Goal: Information Seeking & Learning: Learn about a topic

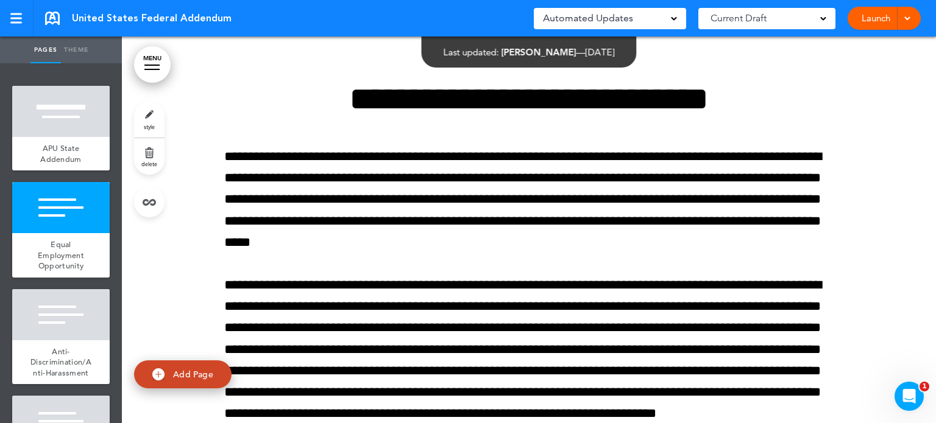
scroll to position [24, 0]
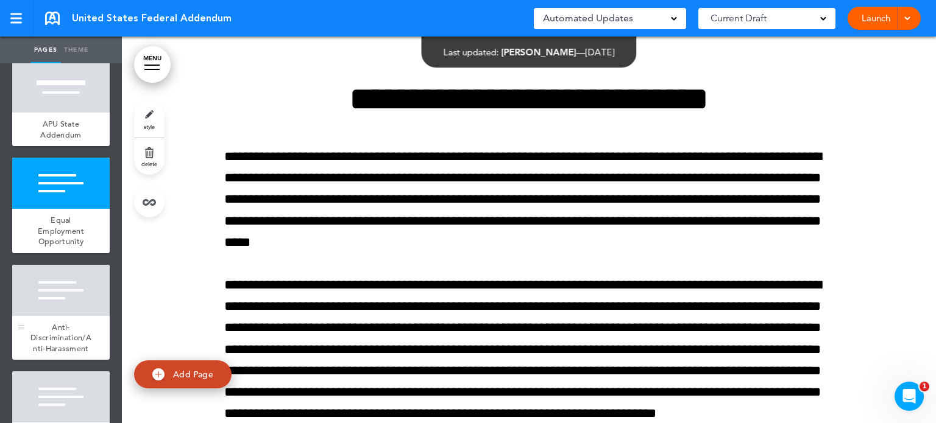
click at [57, 295] on div at bounding box center [60, 290] width 97 height 51
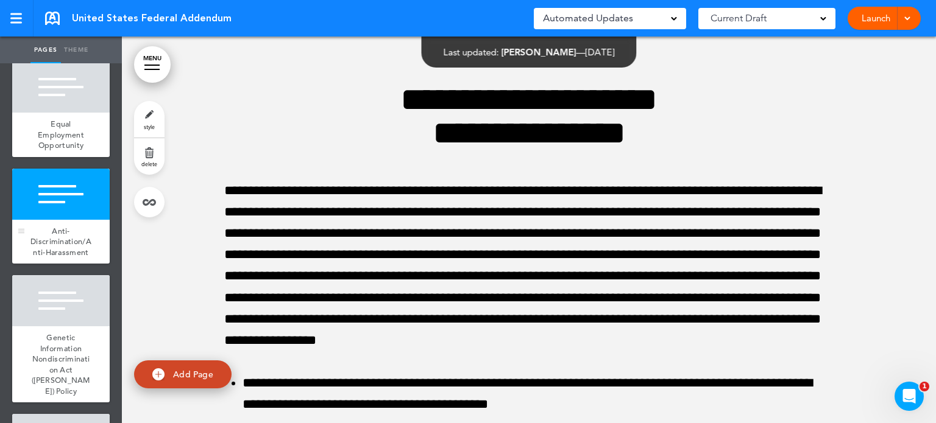
scroll to position [122, 0]
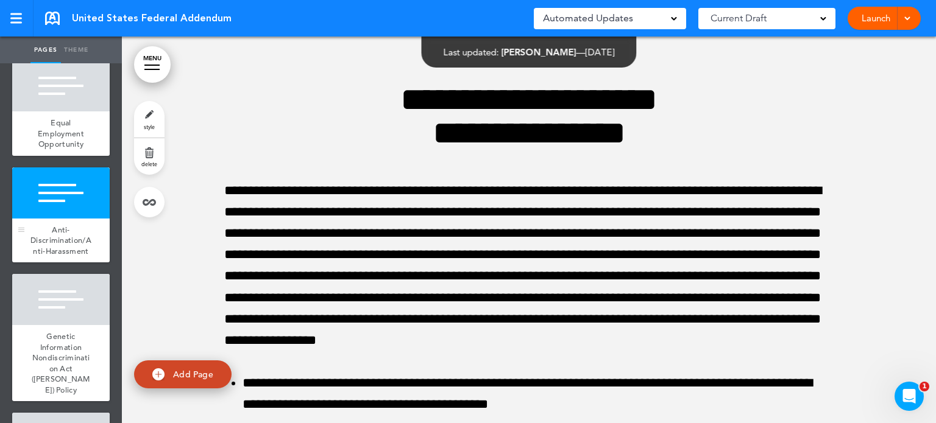
click at [57, 295] on div at bounding box center [60, 299] width 97 height 51
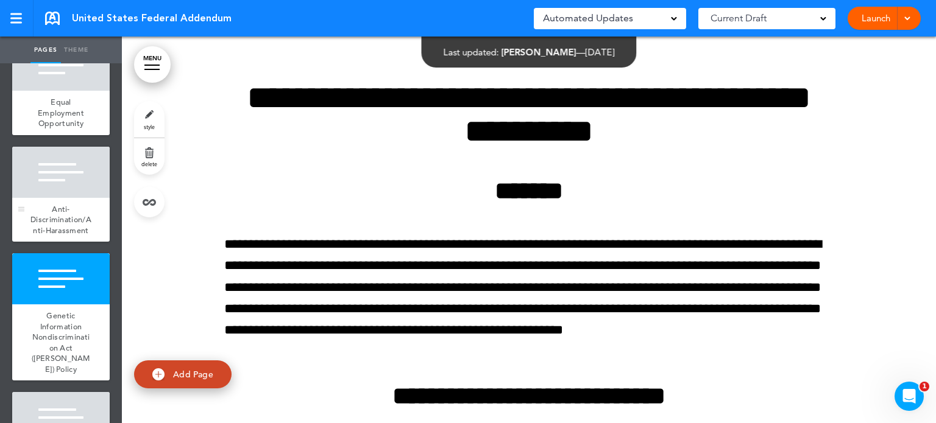
scroll to position [146, 0]
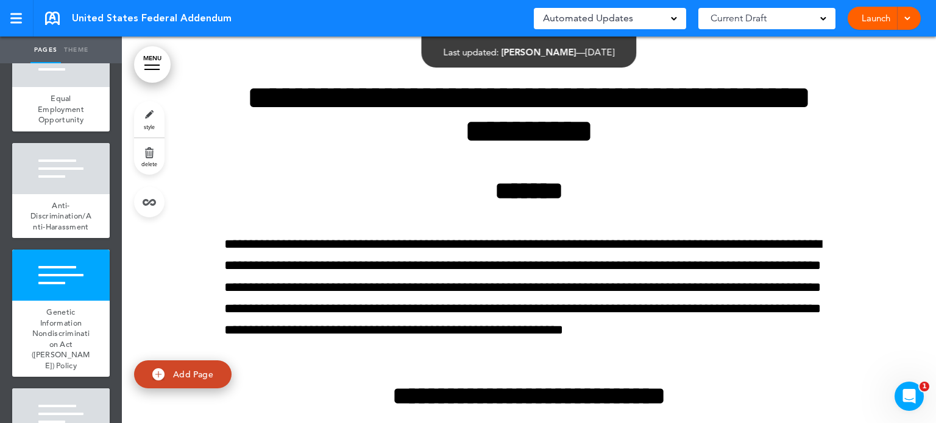
click at [57, 391] on div at bounding box center [60, 414] width 97 height 51
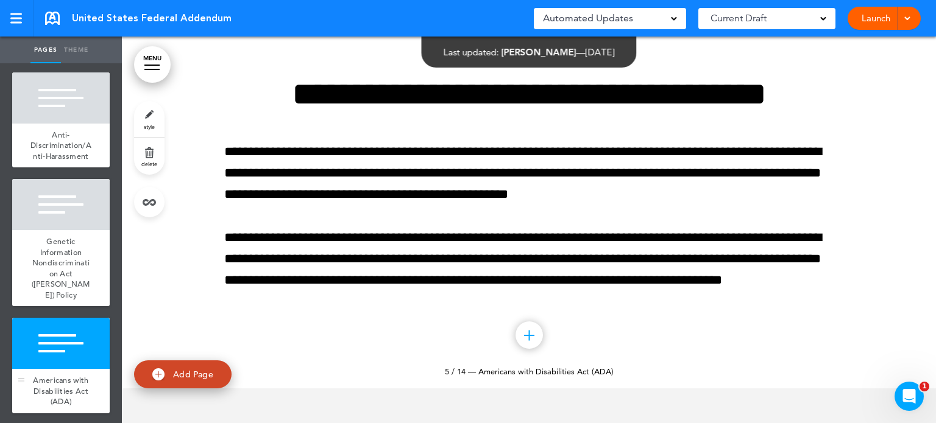
scroll to position [219, 0]
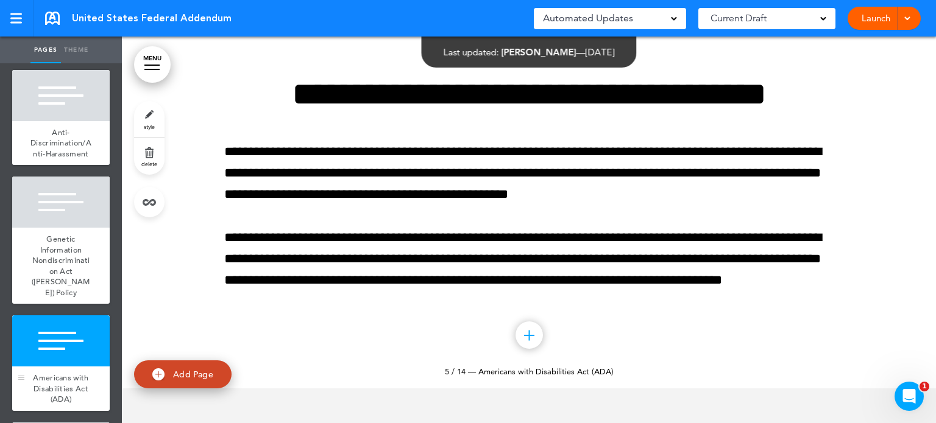
click at [57, 391] on span "Americans with Disabilities Act (ADA)" at bounding box center [60, 389] width 55 height 32
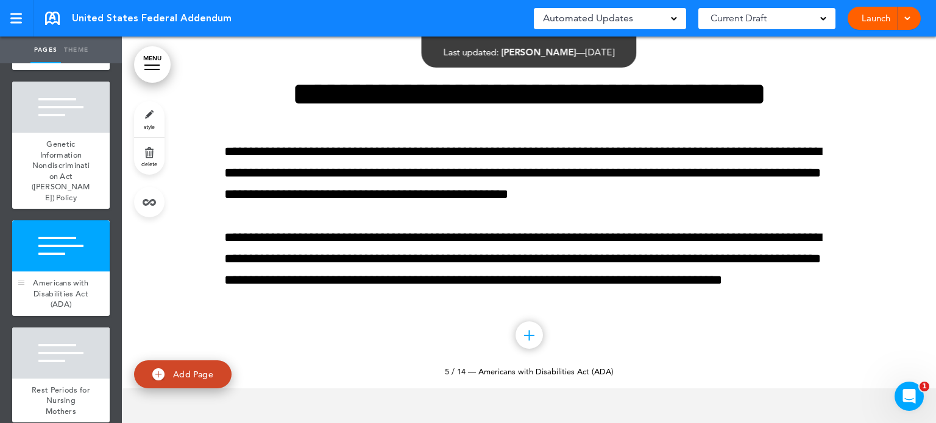
scroll to position [317, 0]
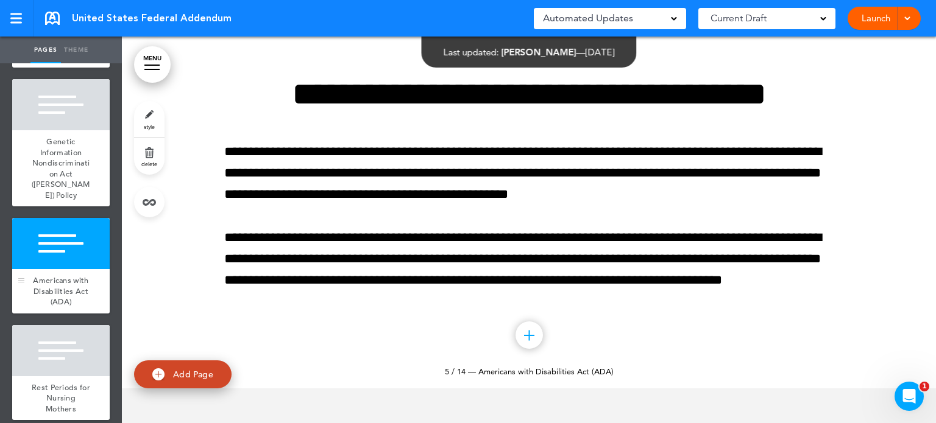
click at [57, 391] on div "Rest Periods for Nursing Mothers" at bounding box center [60, 399] width 97 height 44
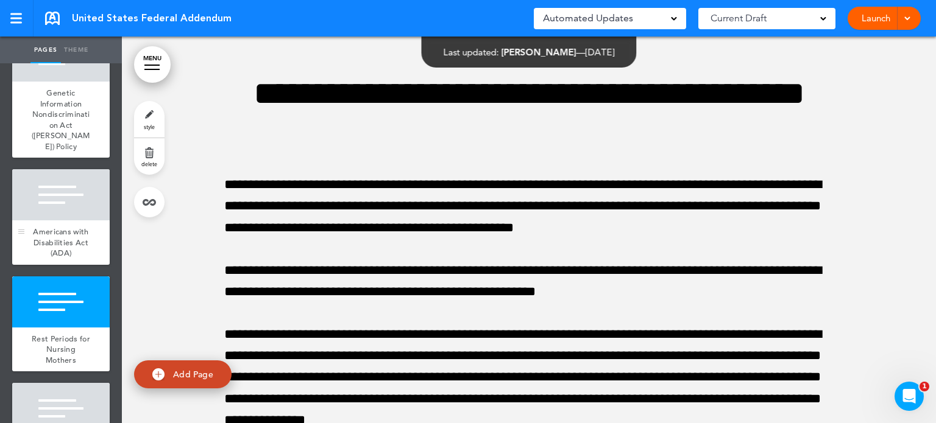
scroll to position [390, 0]
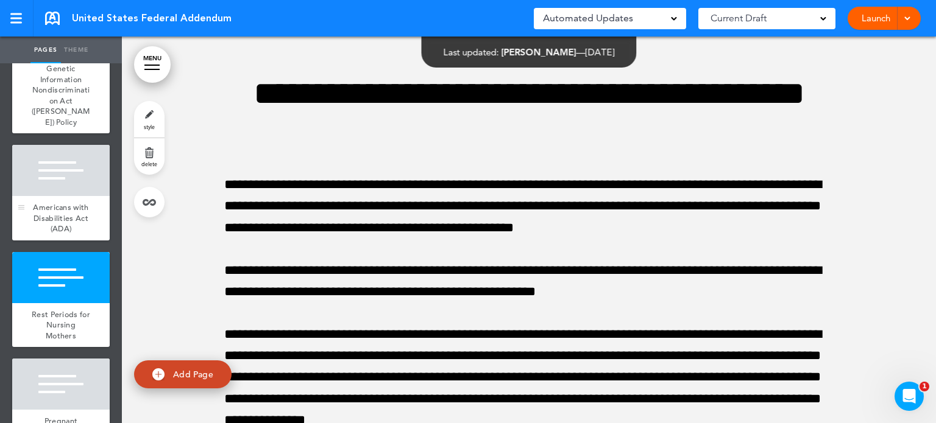
click at [57, 391] on div at bounding box center [60, 384] width 97 height 51
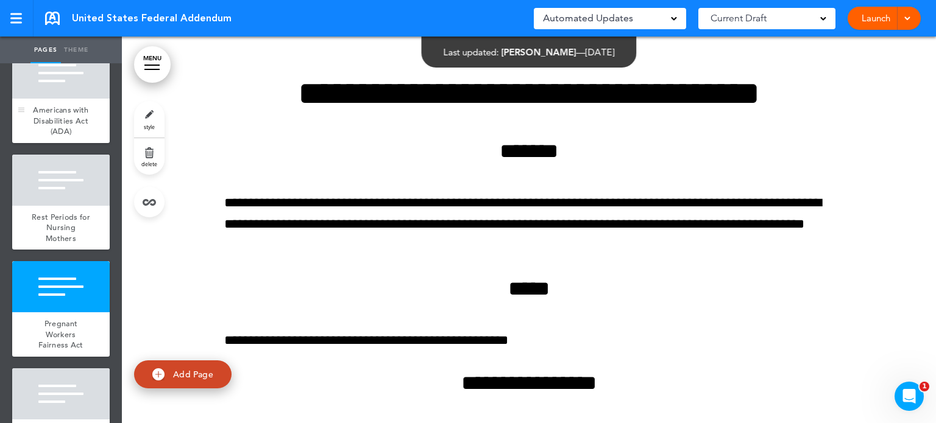
scroll to position [512, 0]
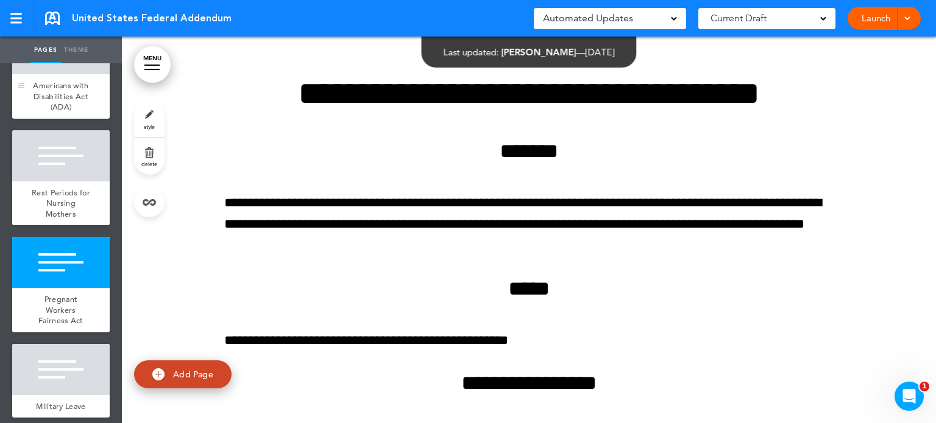
click at [57, 391] on div at bounding box center [60, 369] width 97 height 51
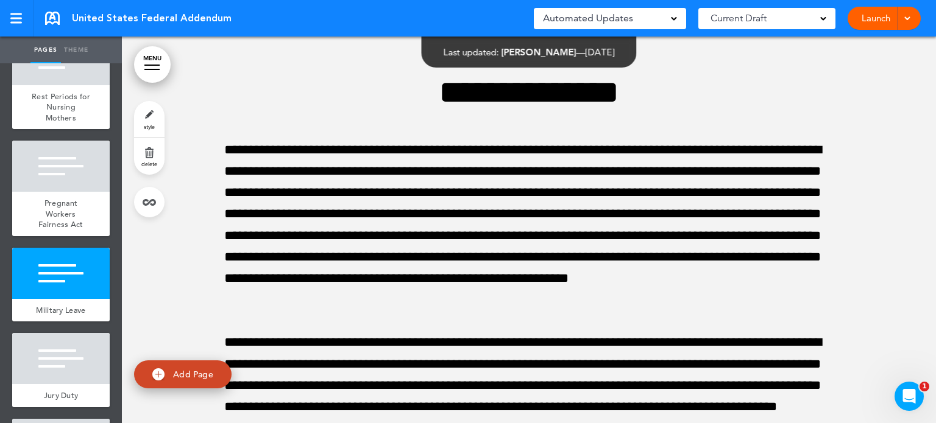
scroll to position [609, 0]
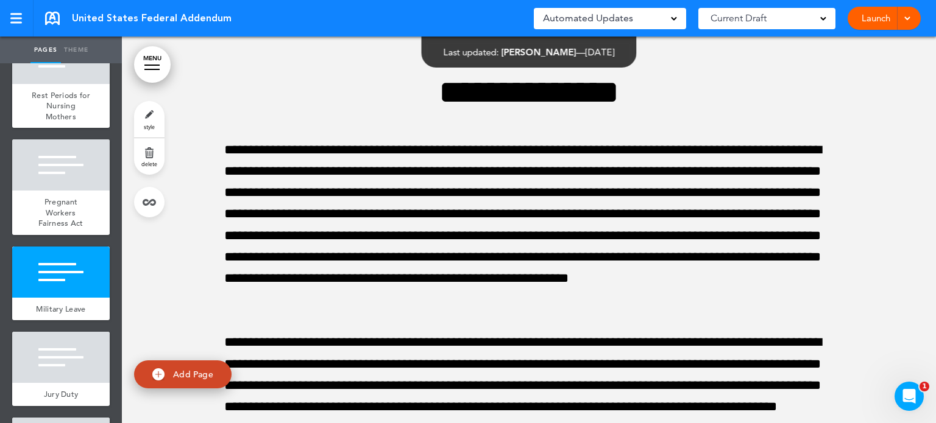
click at [57, 383] on div at bounding box center [60, 357] width 97 height 51
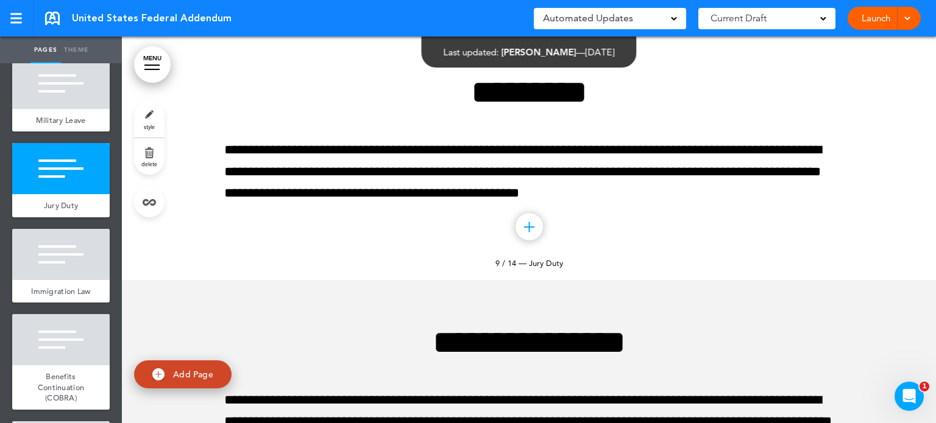
scroll to position [804, 0]
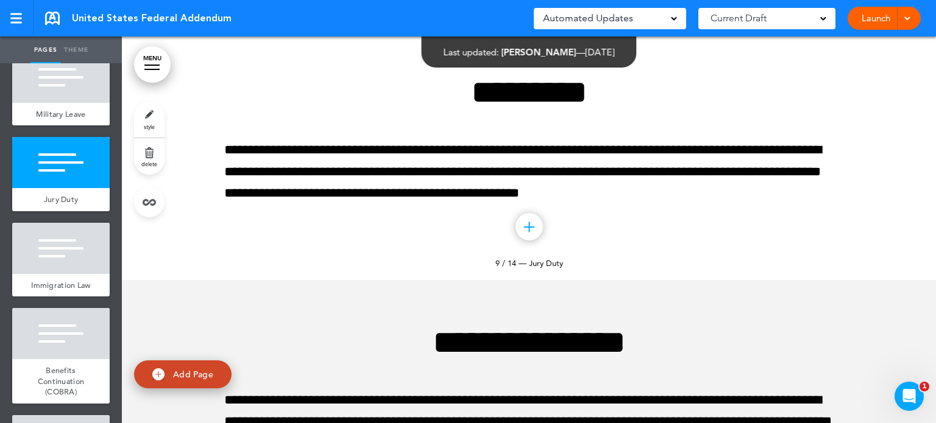
click at [57, 391] on span "Benefits Continuation (COBRA)" at bounding box center [61, 382] width 47 height 32
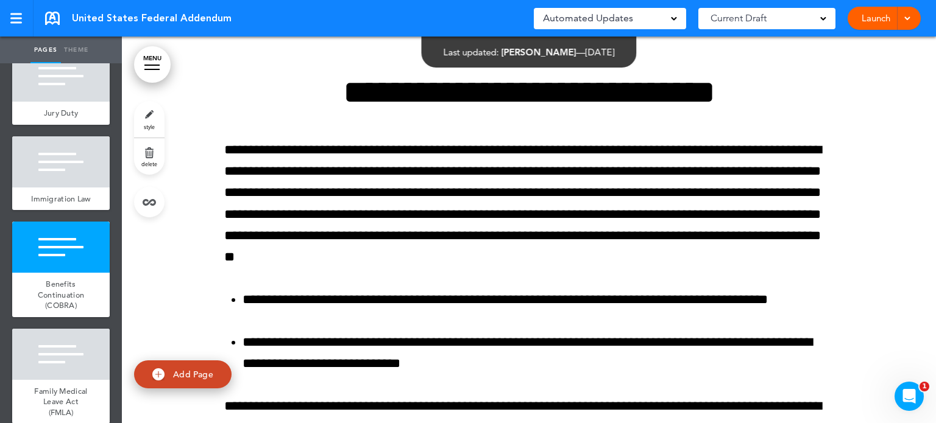
scroll to position [902, 0]
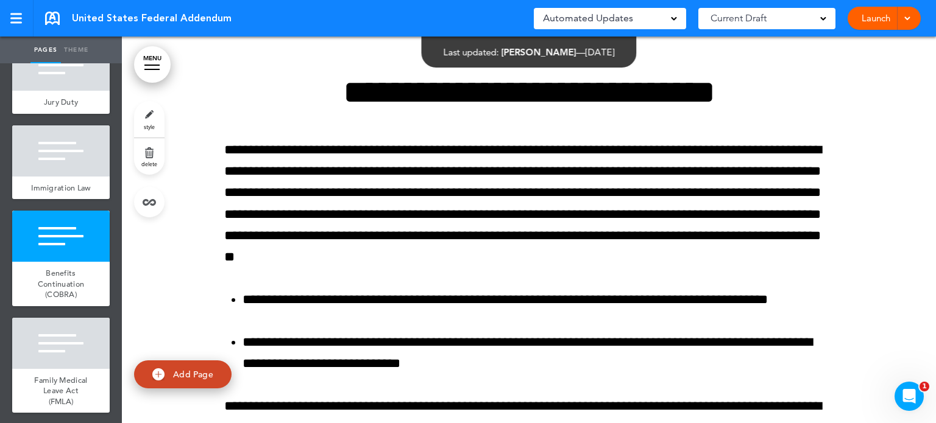
click at [57, 391] on div "Family Medical Leave Act (FMLA)" at bounding box center [60, 391] width 97 height 44
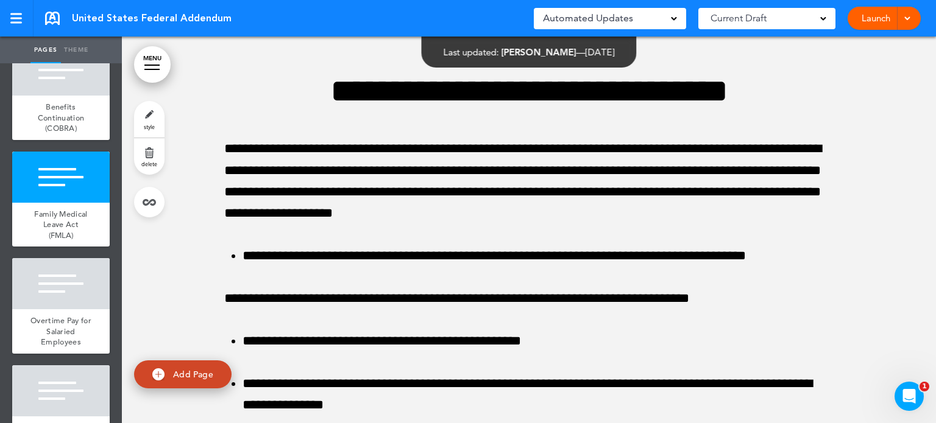
scroll to position [1097, 0]
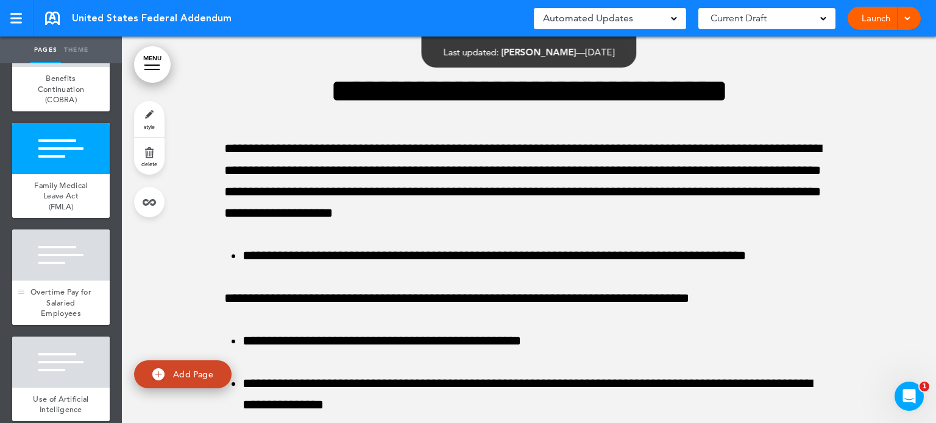
click at [65, 319] on span "Overtime Pay for Salaried Employees" at bounding box center [60, 303] width 61 height 32
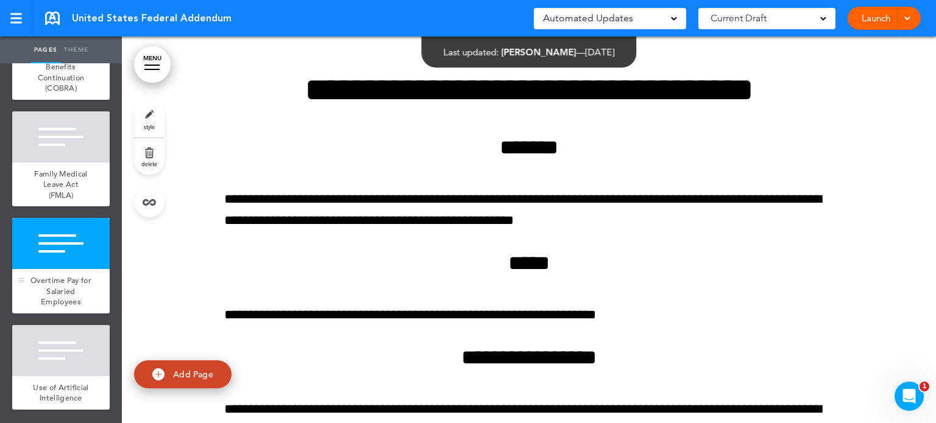
scroll to position [1150, 0]
click at [65, 377] on div "Use of Artificial Intelligence" at bounding box center [60, 394] width 97 height 34
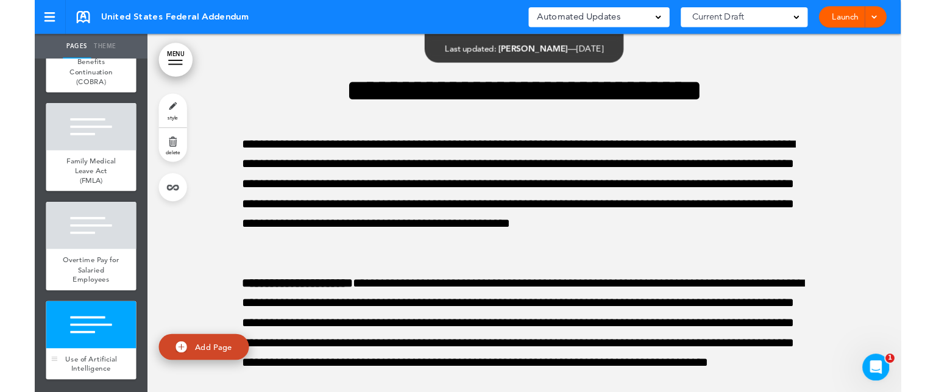
scroll to position [13811, 0]
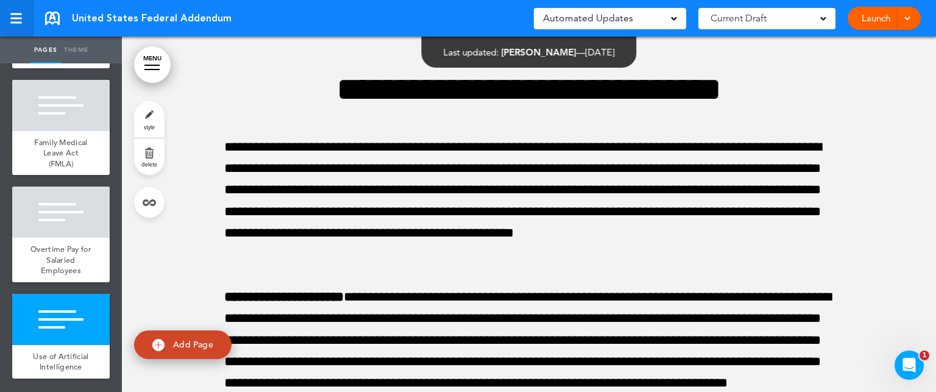
click at [14, 13] on div at bounding box center [16, 14] width 12 height 2
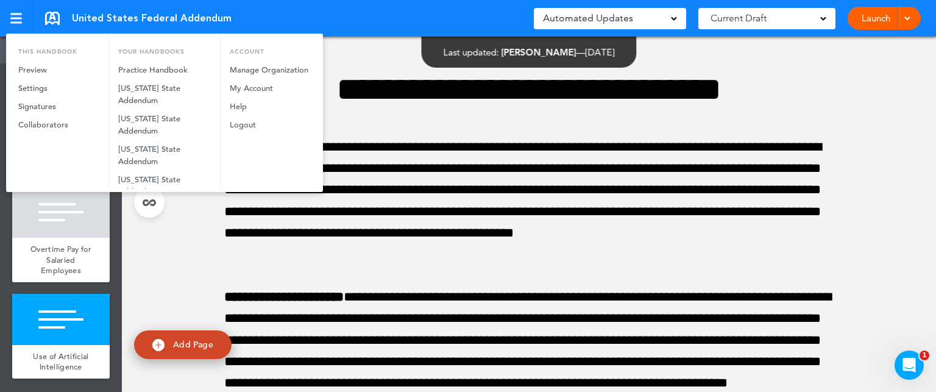
click at [868, 297] on div at bounding box center [468, 196] width 936 height 392
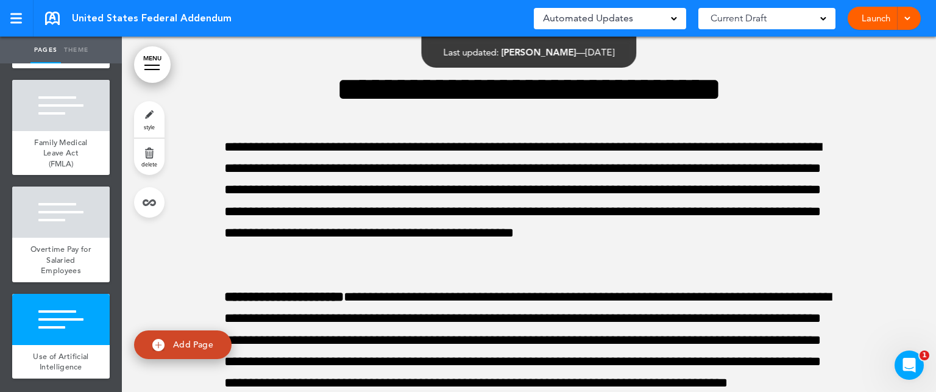
scroll to position [0, 0]
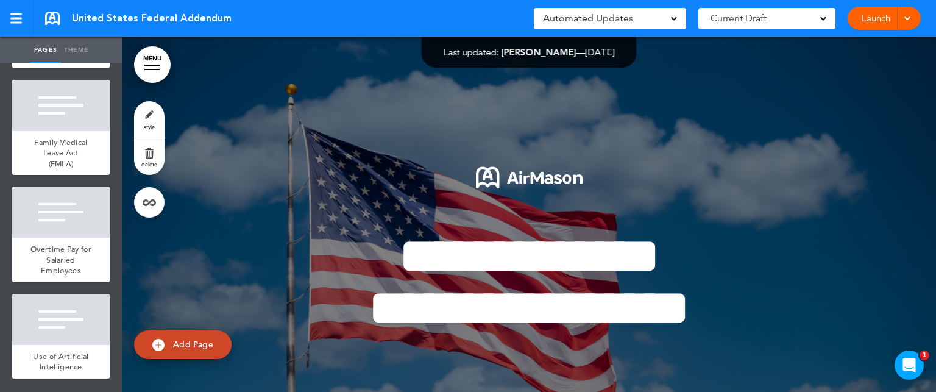
click at [150, 63] on link "MENU" at bounding box center [152, 64] width 37 height 37
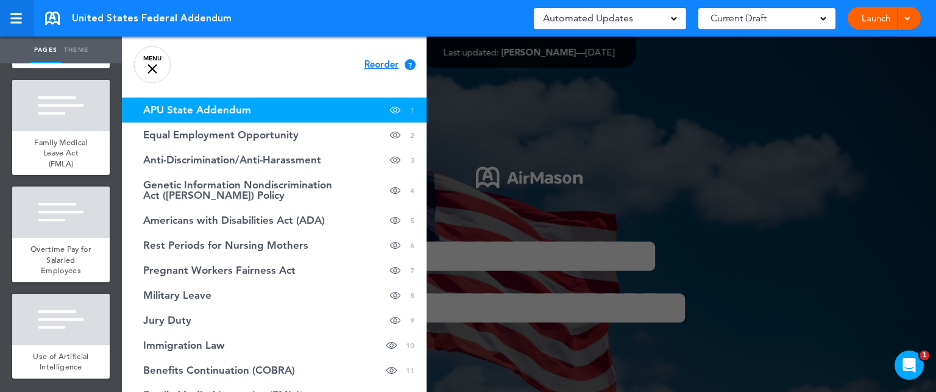
click at [18, 15] on div at bounding box center [15, 18] width 11 height 10
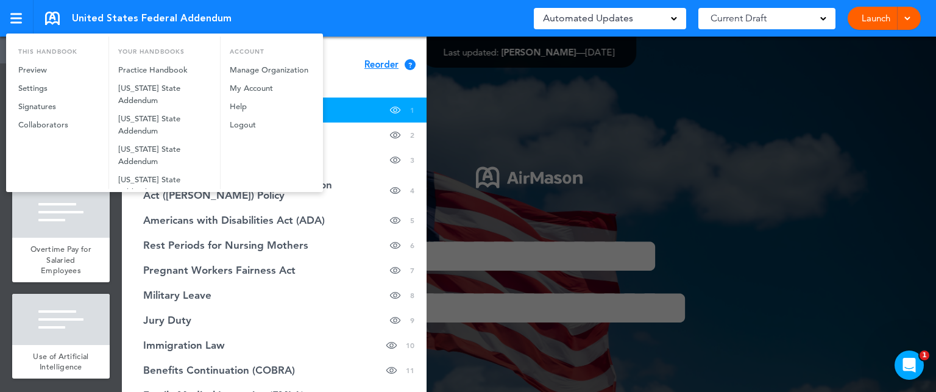
click at [499, 91] on div at bounding box center [468, 196] width 936 height 392
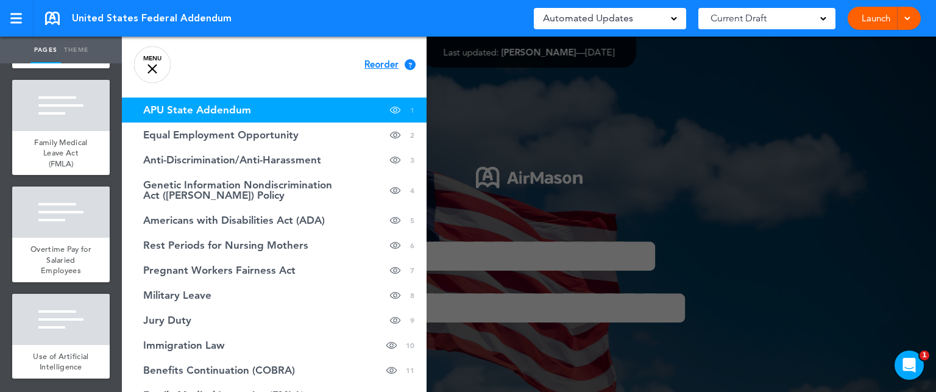
click at [249, 21] on div "United States Federal Addendum Saved! Automated Updates 0 Auto policy updates A…" at bounding box center [468, 18] width 936 height 37
click at [12, 12] on link at bounding box center [17, 18] width 34 height 37
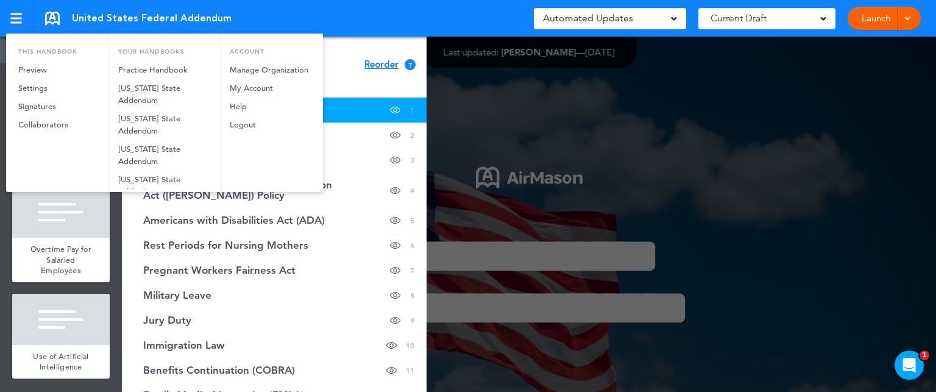
click at [879, 111] on div at bounding box center [468, 196] width 936 height 392
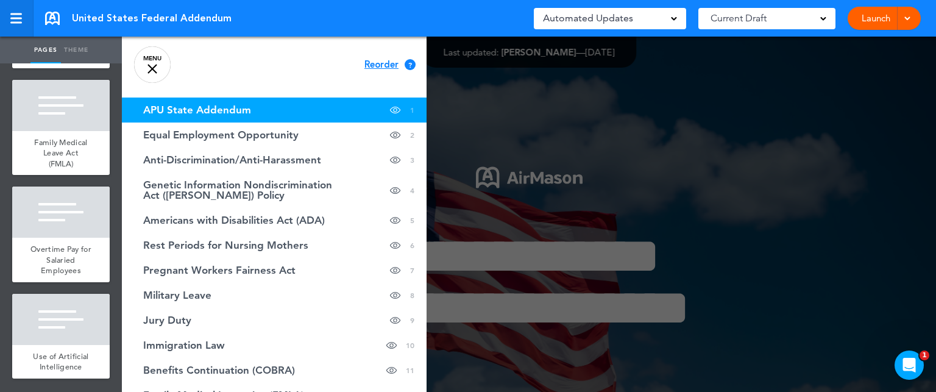
click at [9, 11] on link at bounding box center [17, 18] width 34 height 37
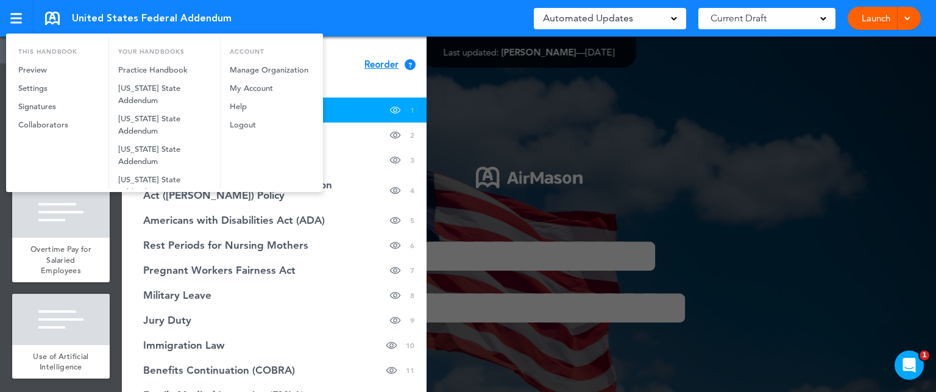
click at [475, 108] on div at bounding box center [468, 196] width 936 height 392
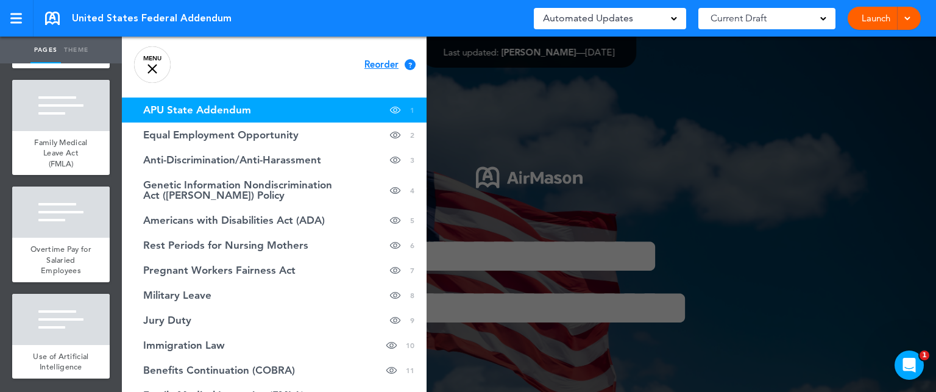
click at [852, 126] on div at bounding box center [590, 196] width 936 height 392
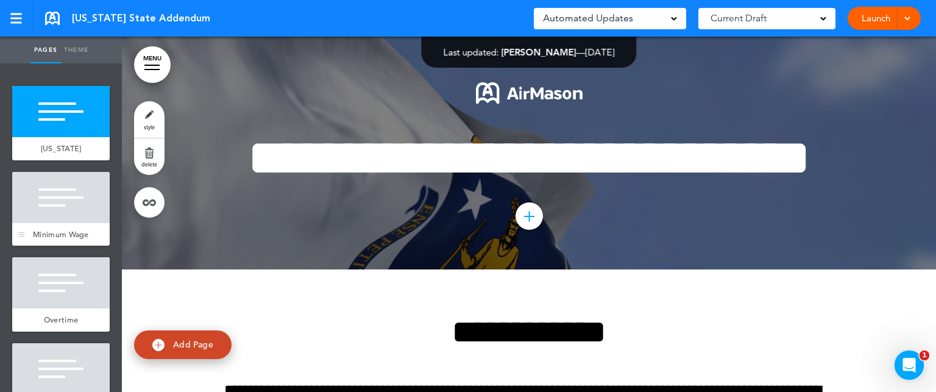
click at [55, 202] on div at bounding box center [60, 197] width 97 height 51
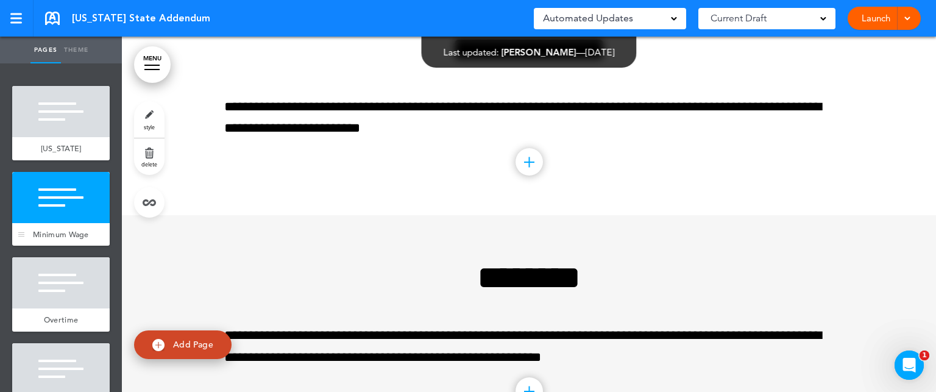
scroll to position [283, 0]
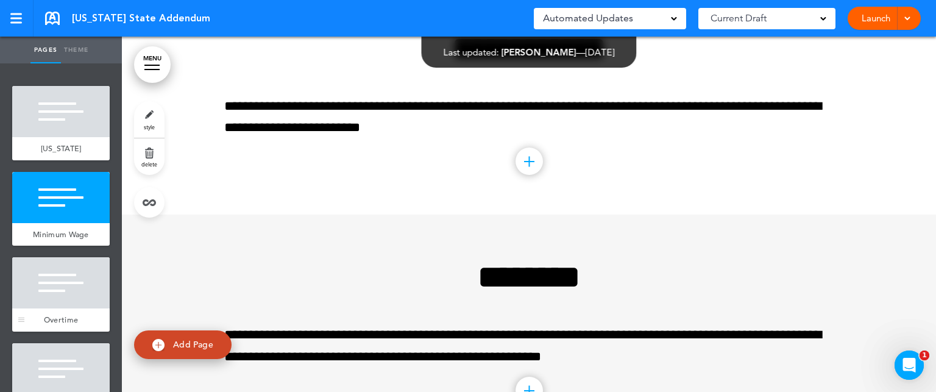
click at [63, 303] on div at bounding box center [60, 282] width 97 height 51
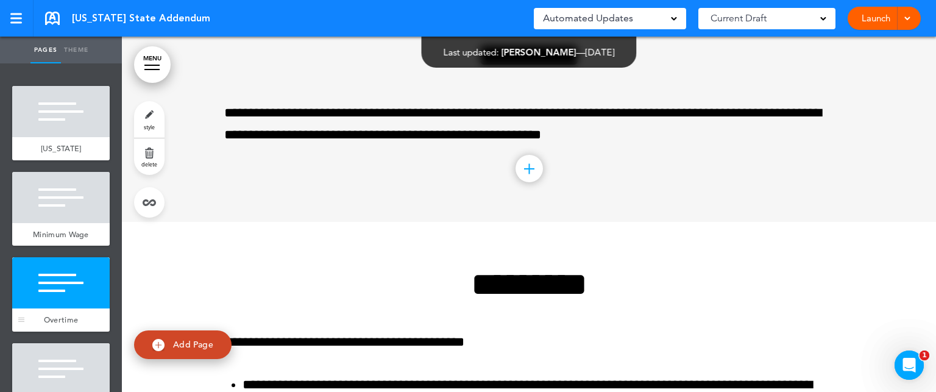
scroll to position [512, 0]
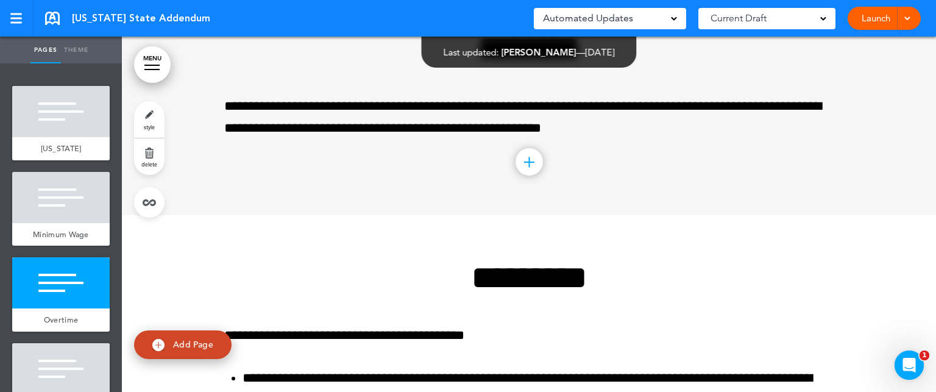
click at [57, 372] on div at bounding box center [60, 368] width 97 height 51
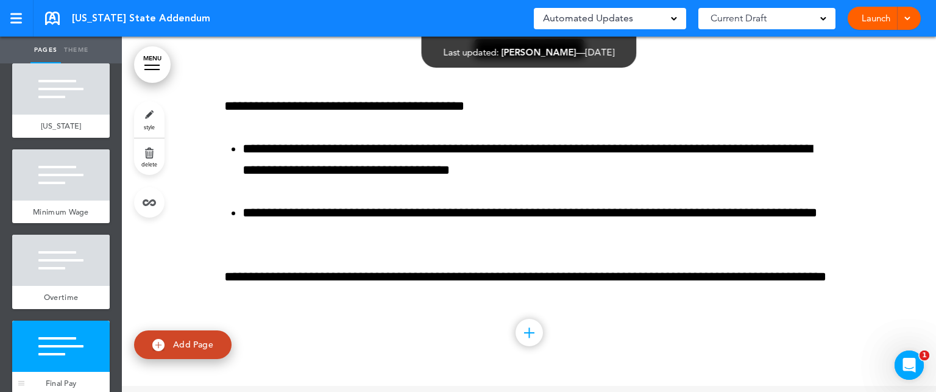
scroll to position [24, 0]
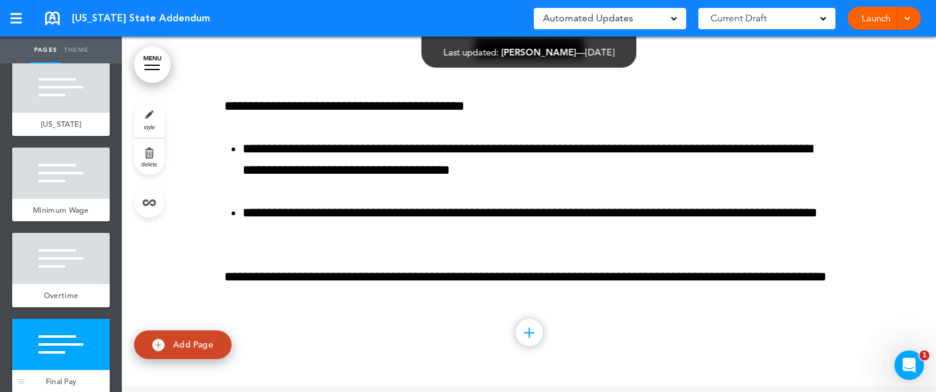
click at [57, 370] on div at bounding box center [60, 344] width 97 height 51
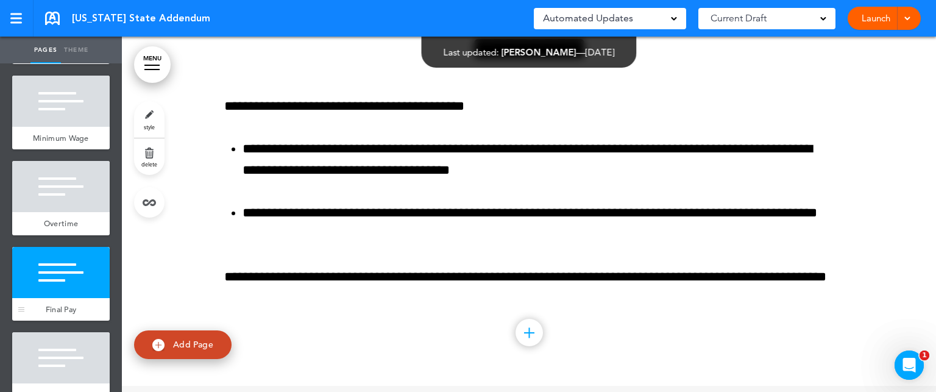
scroll to position [97, 0]
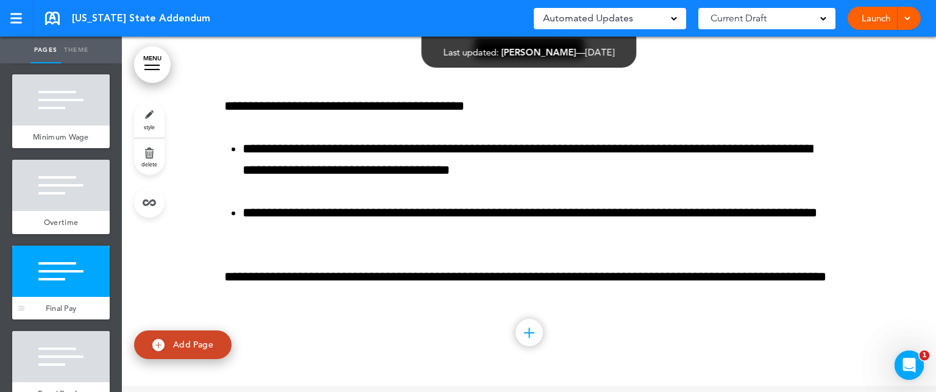
click at [57, 372] on div at bounding box center [60, 356] width 97 height 51
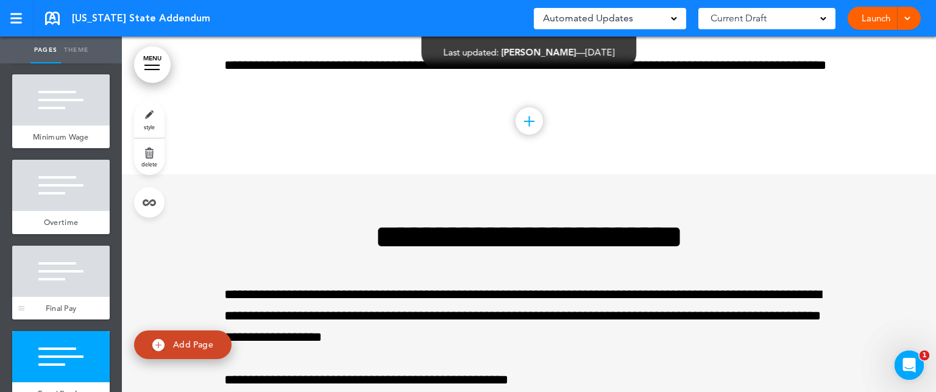
click at [57, 372] on div at bounding box center [60, 356] width 97 height 51
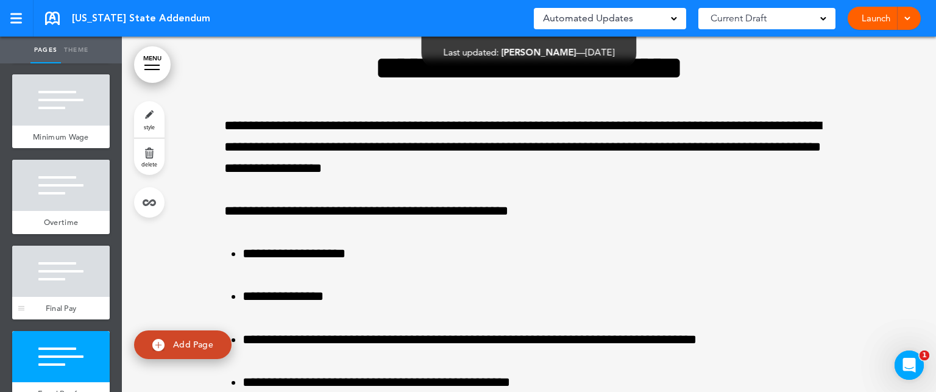
scroll to position [1141, 0]
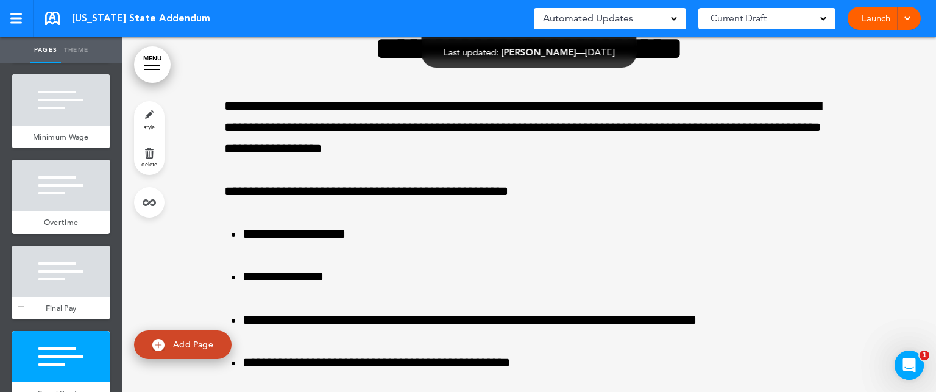
click at [57, 372] on div at bounding box center [60, 356] width 97 height 51
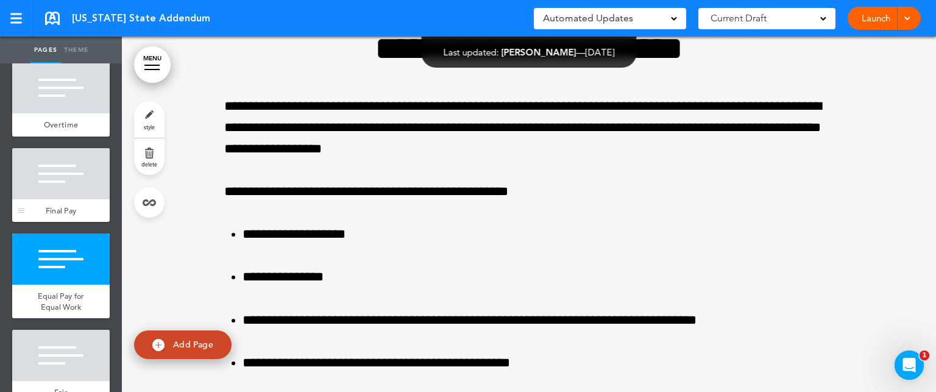
scroll to position [219, 0]
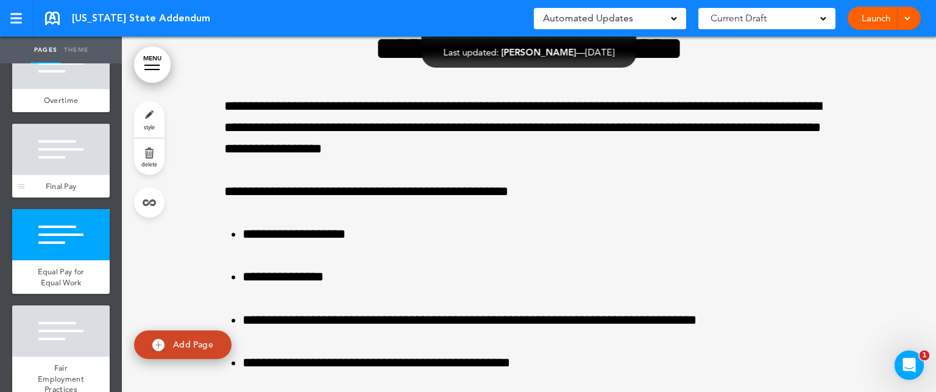
click at [57, 356] on div at bounding box center [60, 330] width 97 height 51
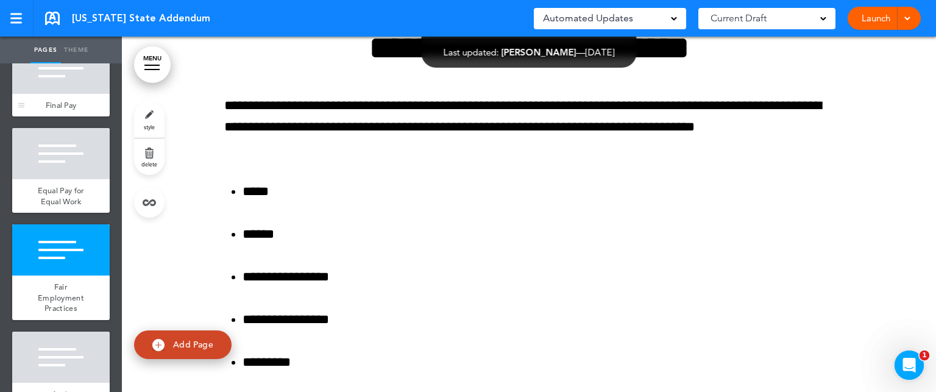
scroll to position [317, 0]
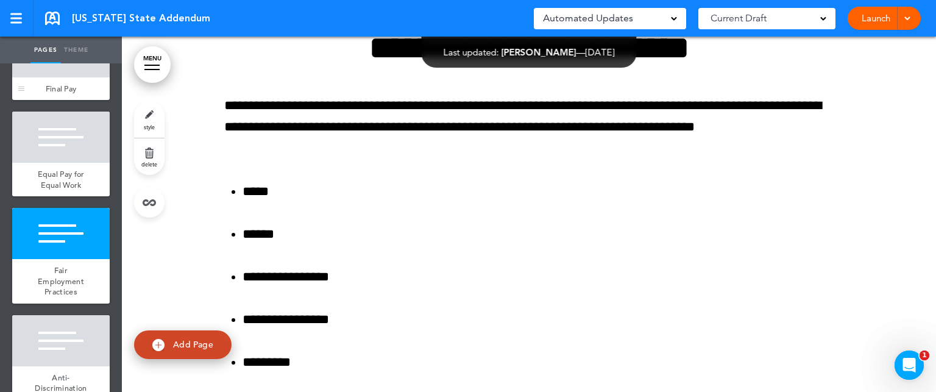
click at [57, 366] on div at bounding box center [60, 340] width 97 height 51
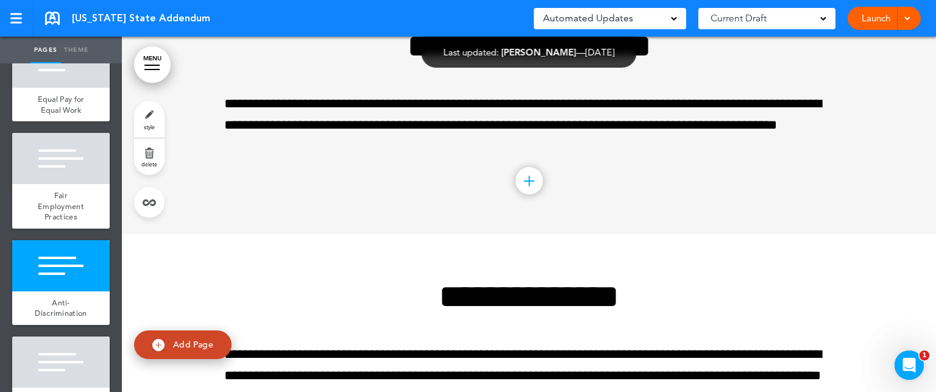
scroll to position [414, 0]
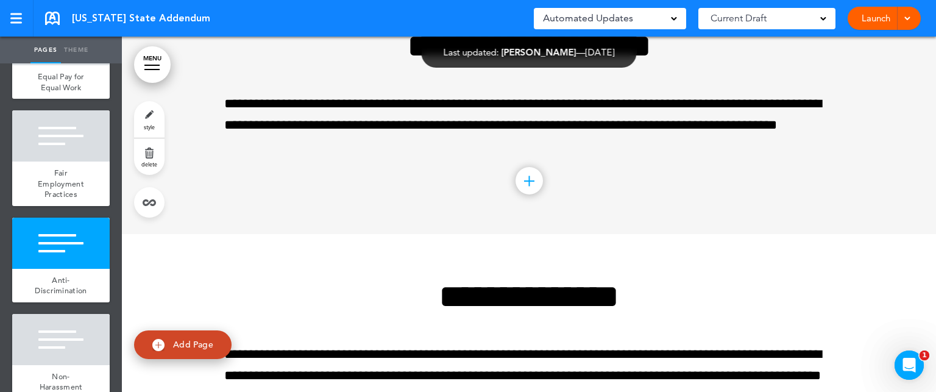
click at [57, 365] on div at bounding box center [60, 339] width 97 height 51
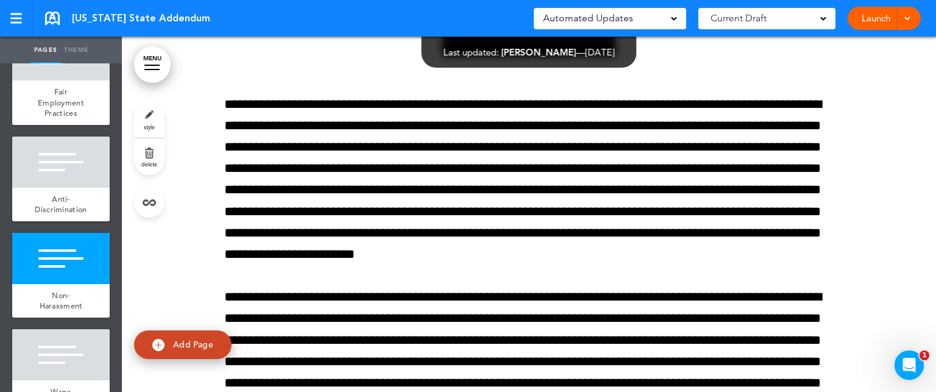
scroll to position [512, 0]
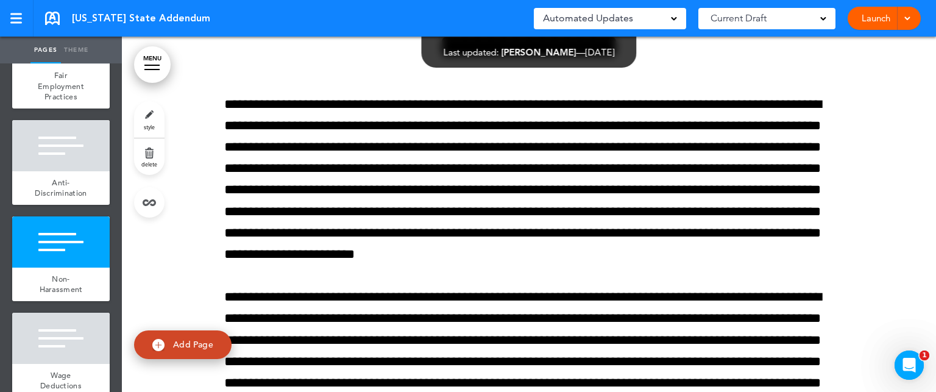
click at [57, 364] on div at bounding box center [60, 338] width 97 height 51
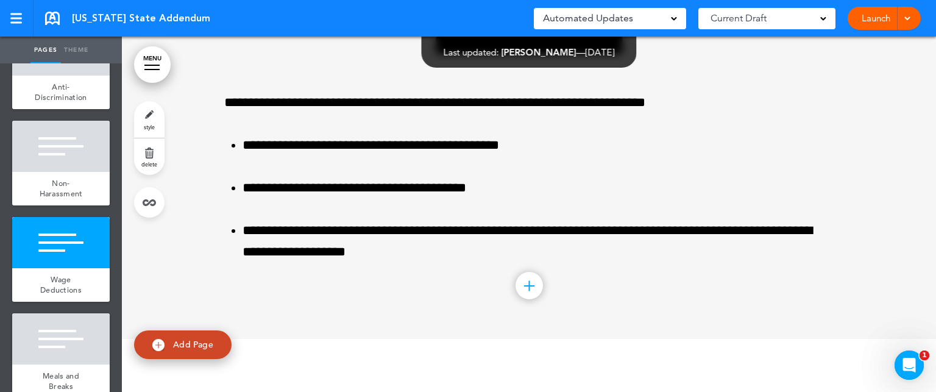
scroll to position [609, 0]
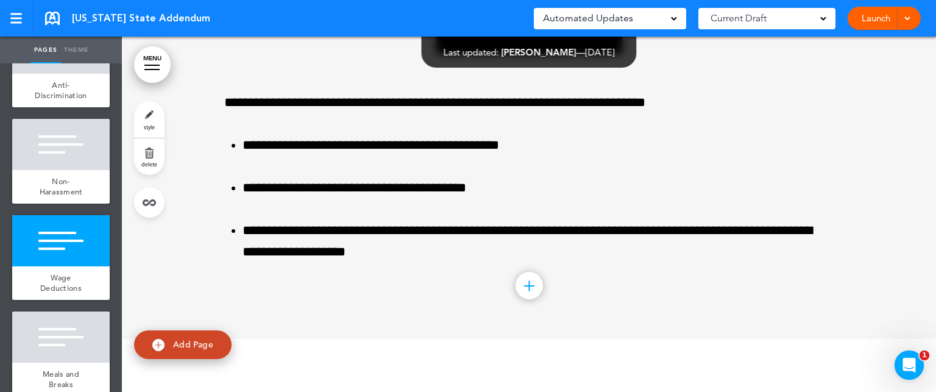
click at [57, 363] on div at bounding box center [60, 336] width 97 height 51
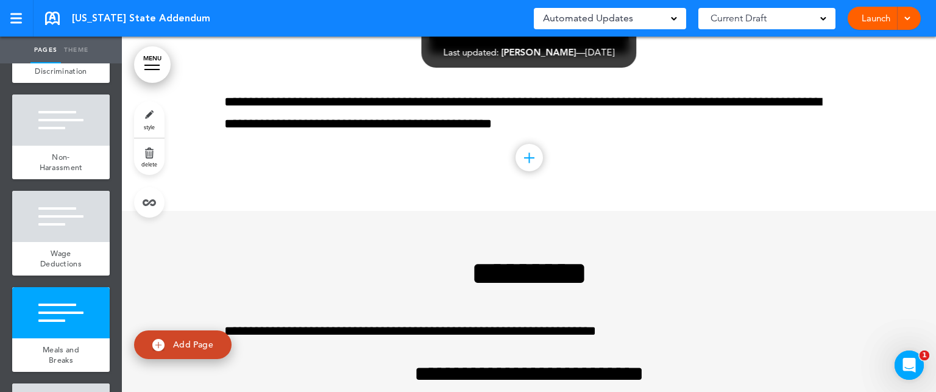
scroll to position [658, 0]
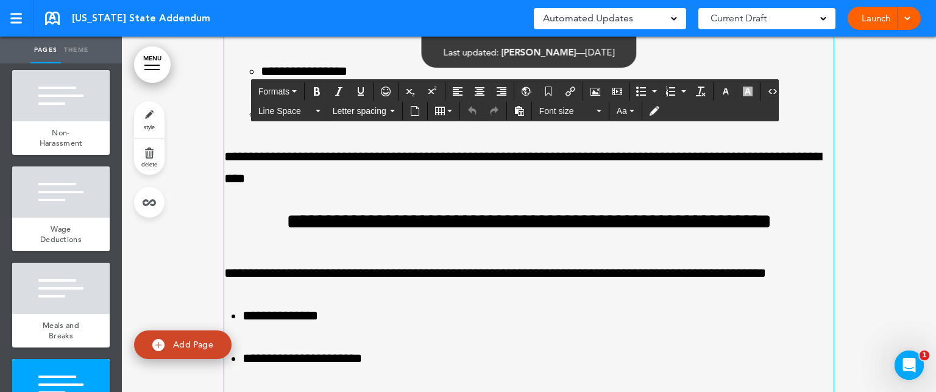
scroll to position [7697, 0]
